Goal: Navigation & Orientation: Understand site structure

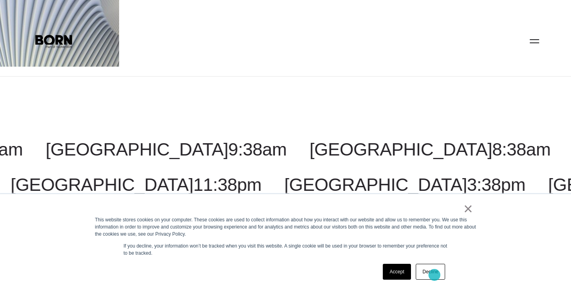
click at [434, 275] on link "Decline" at bounding box center [430, 272] width 29 height 16
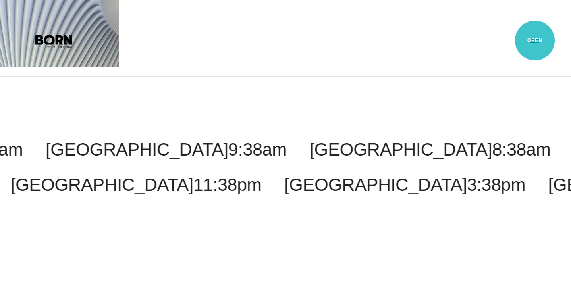
click at [535, 41] on button "Primary Menu" at bounding box center [534, 41] width 19 height 17
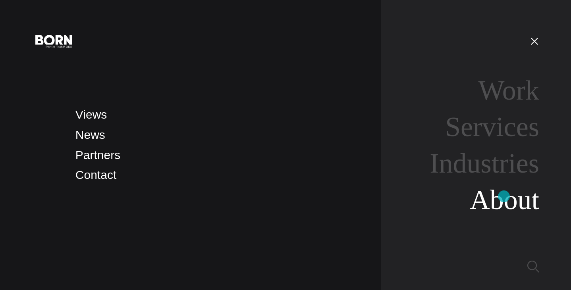
click at [504, 197] on link "About" at bounding box center [504, 200] width 69 height 31
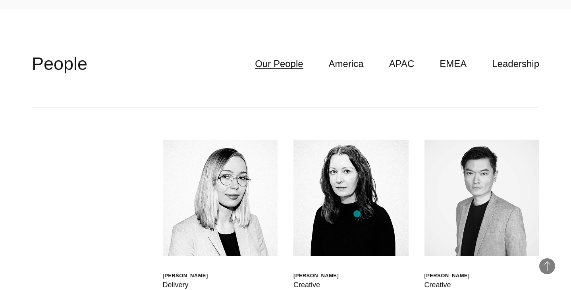
scroll to position [2059, 0]
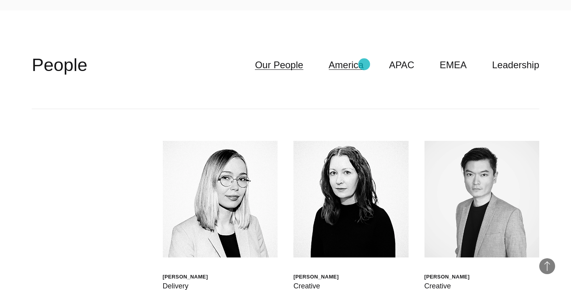
click at [364, 64] on link "America" at bounding box center [346, 65] width 35 height 15
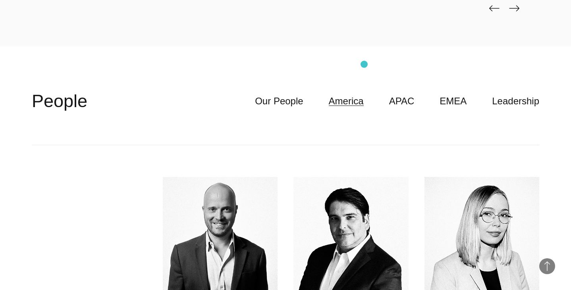
scroll to position [2023, 0]
click at [520, 102] on link "Leadership" at bounding box center [515, 100] width 47 height 15
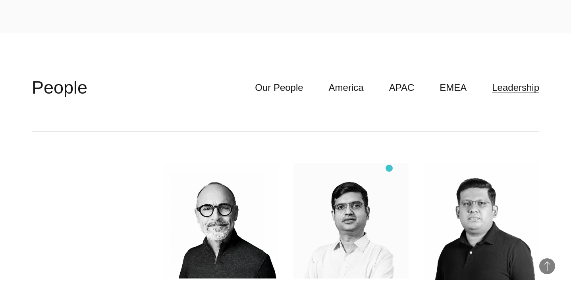
scroll to position [2028, 0]
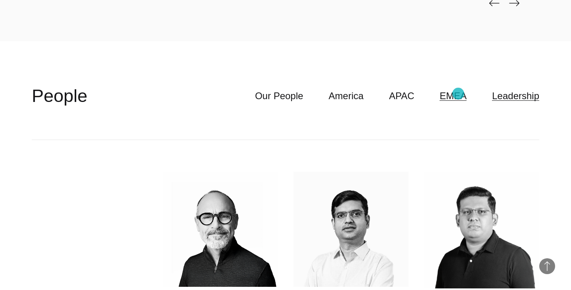
click at [458, 94] on link "EMEA" at bounding box center [453, 96] width 27 height 15
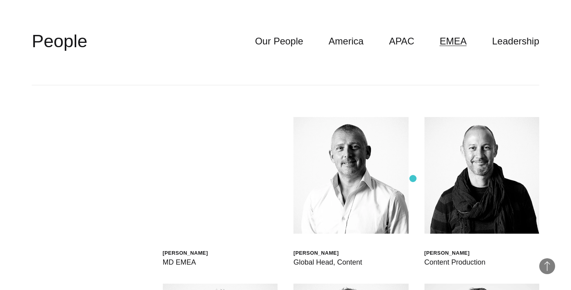
scroll to position [2080, 0]
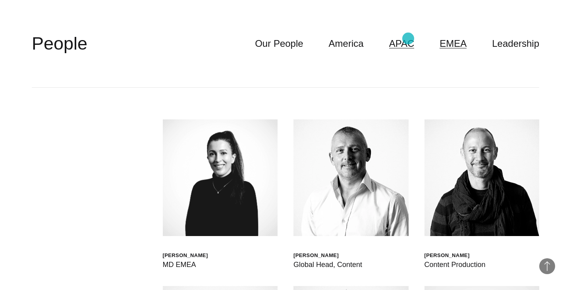
click at [408, 39] on link "APAC" at bounding box center [401, 43] width 25 height 15
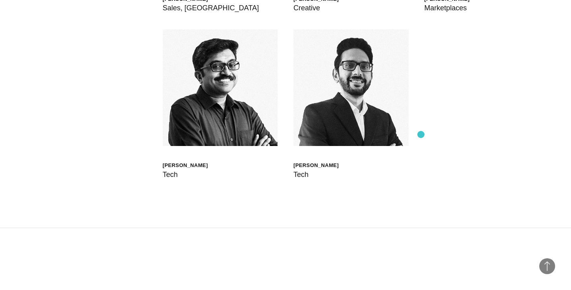
scroll to position [2509, 0]
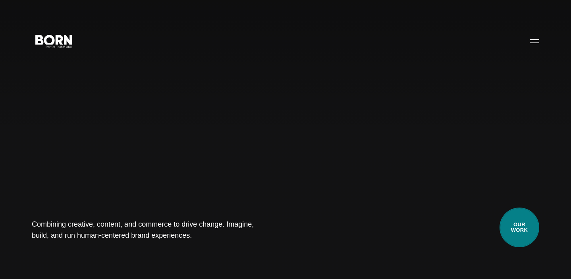
click at [522, 225] on link "Our Work" at bounding box center [520, 228] width 40 height 40
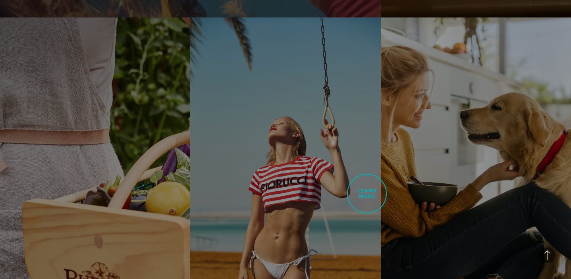
scroll to position [1387, 0]
